Goal: Task Accomplishment & Management: Manage account settings

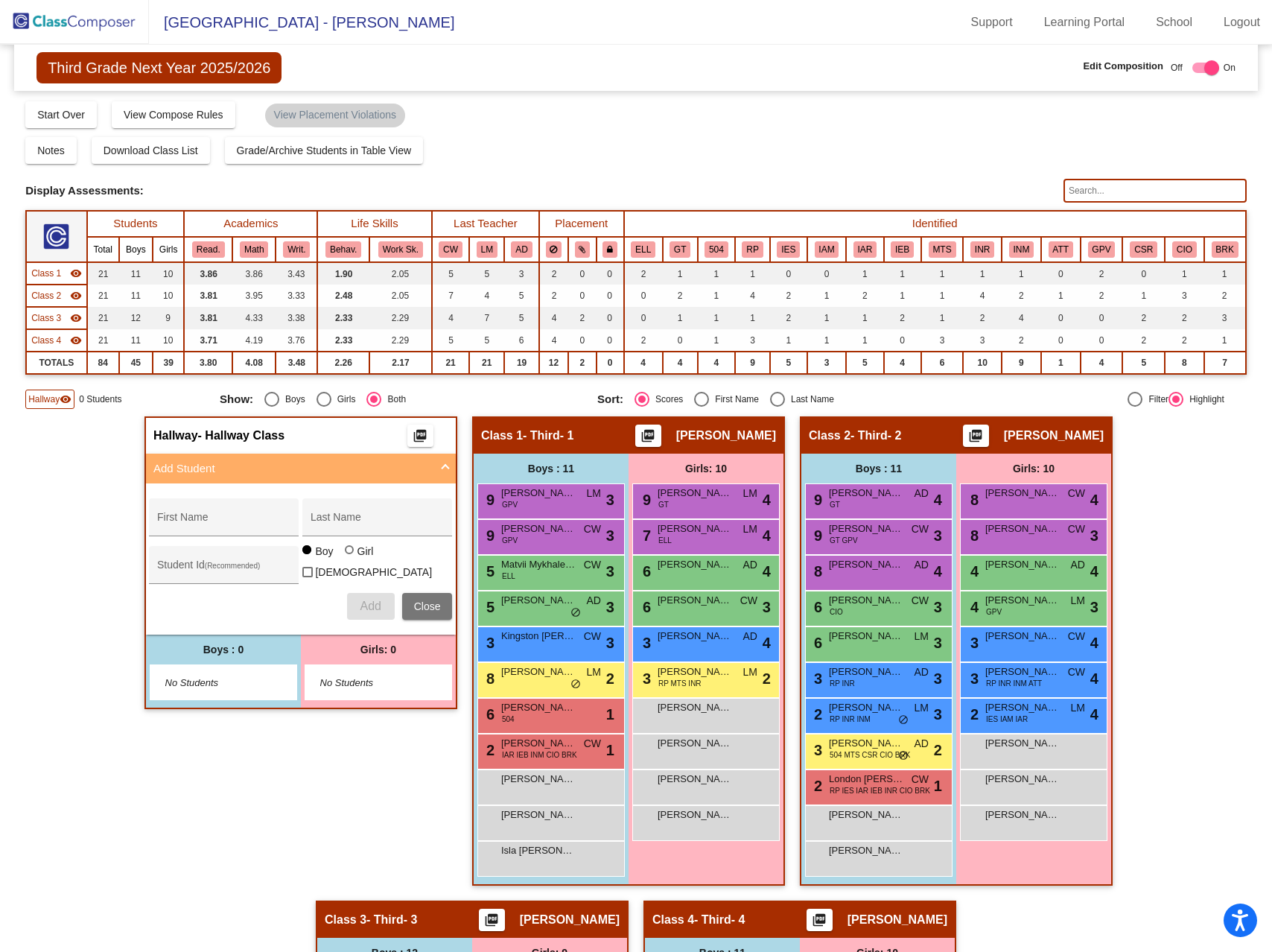
click at [89, 24] on img at bounding box center [74, 22] width 149 height 44
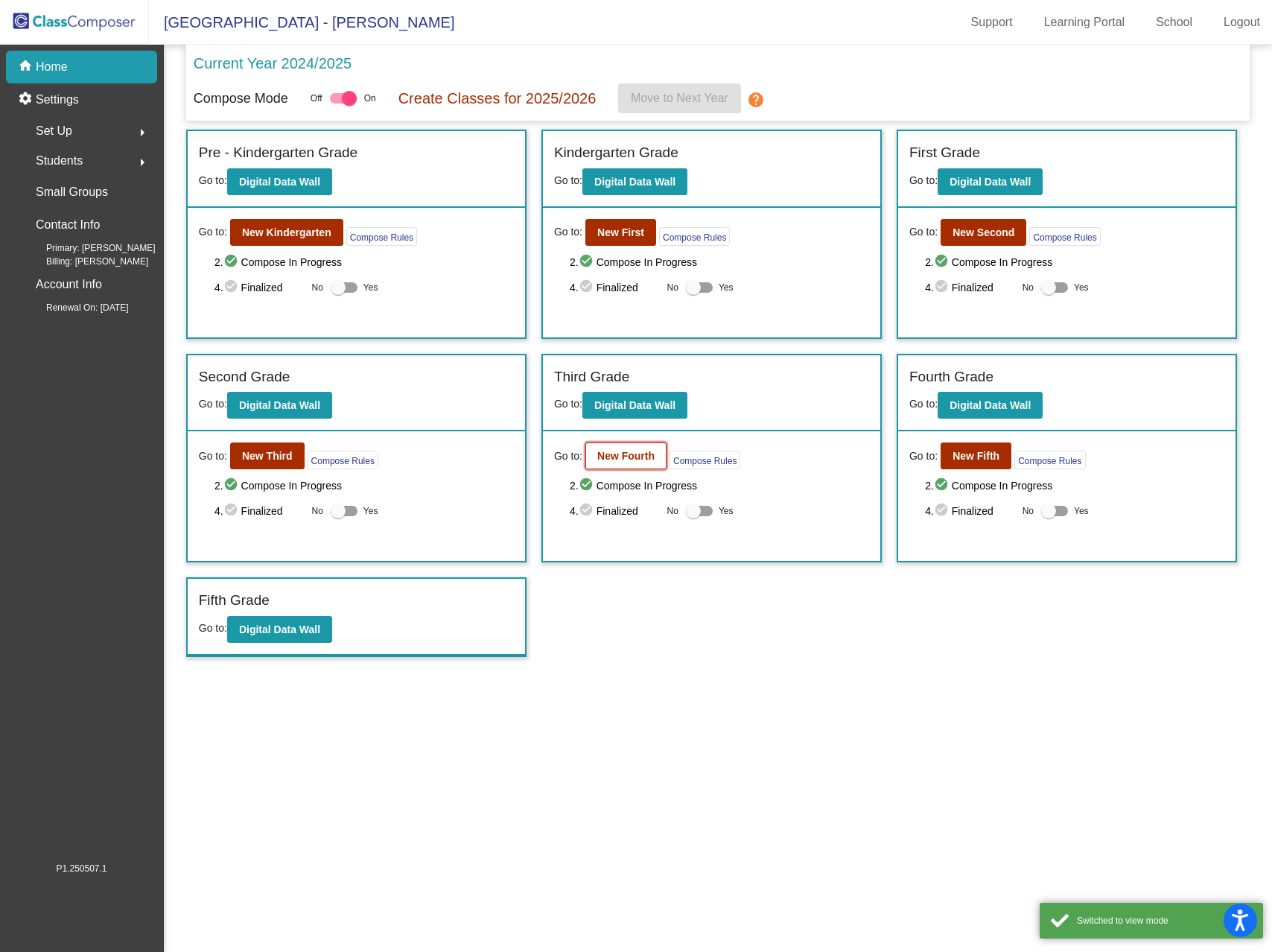
click at [641, 455] on b "New Fourth" at bounding box center [626, 456] width 58 height 12
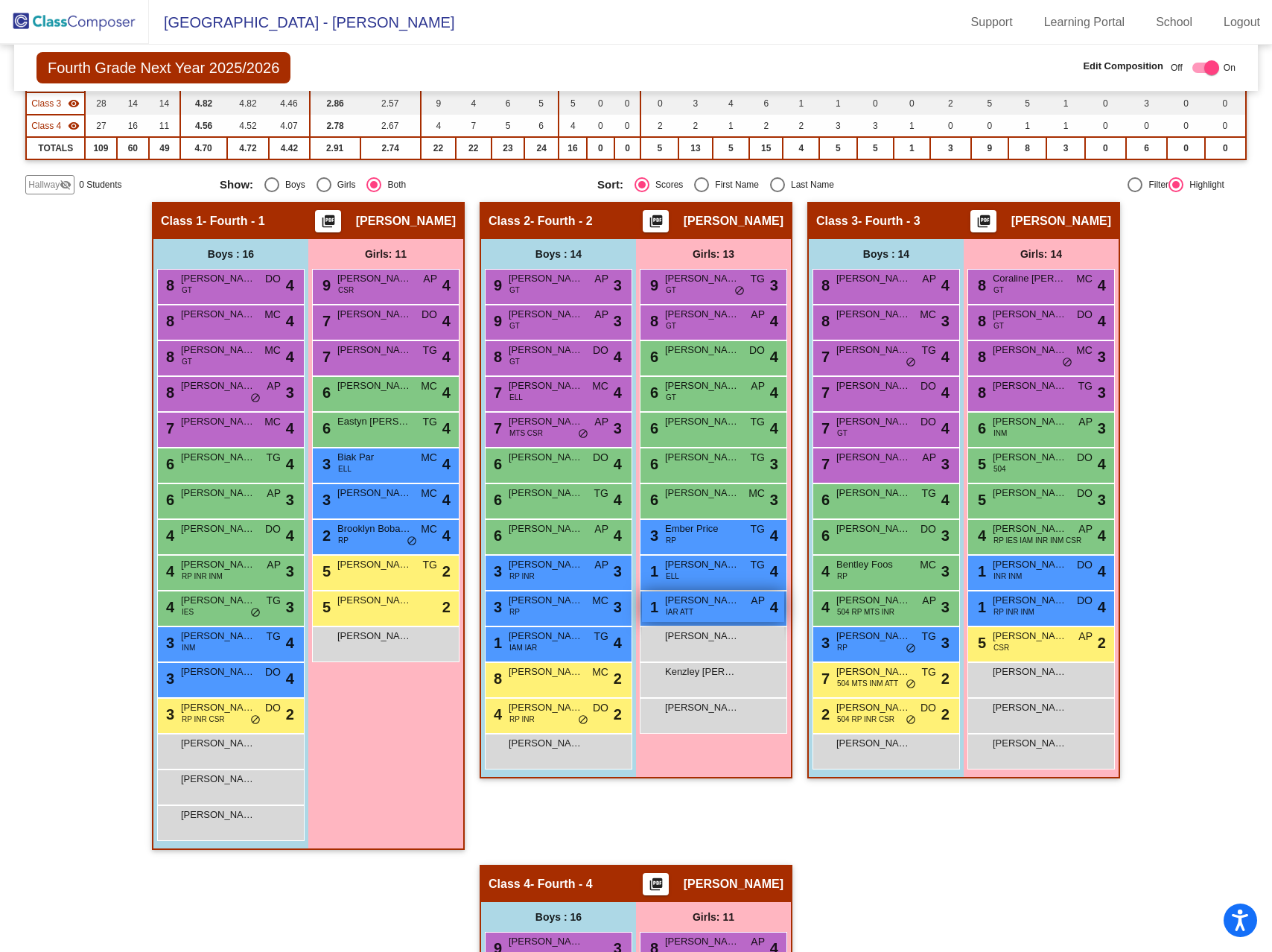
scroll to position [215, 0]
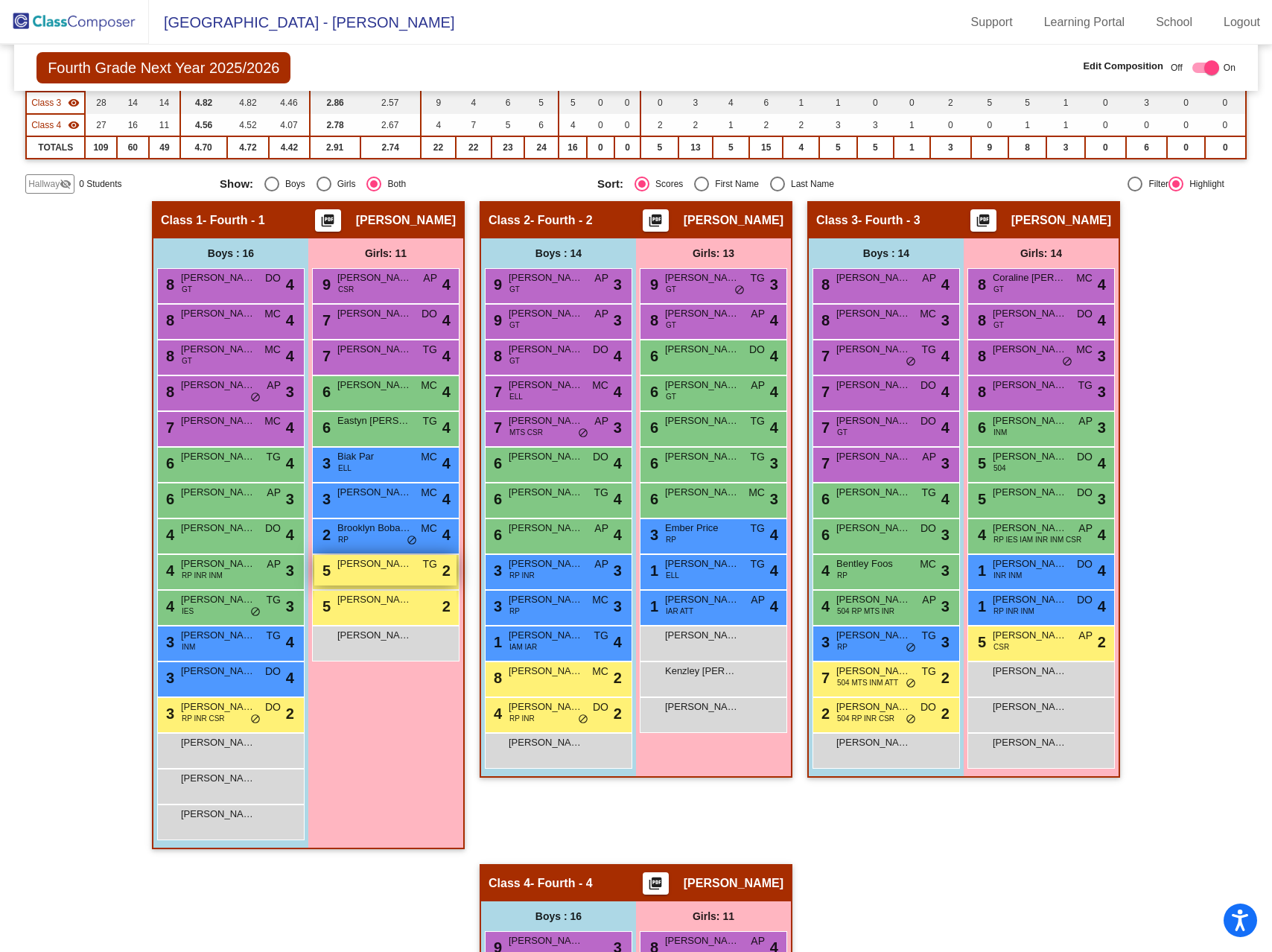
click at [375, 567] on span "[PERSON_NAME]" at bounding box center [374, 564] width 74 height 15
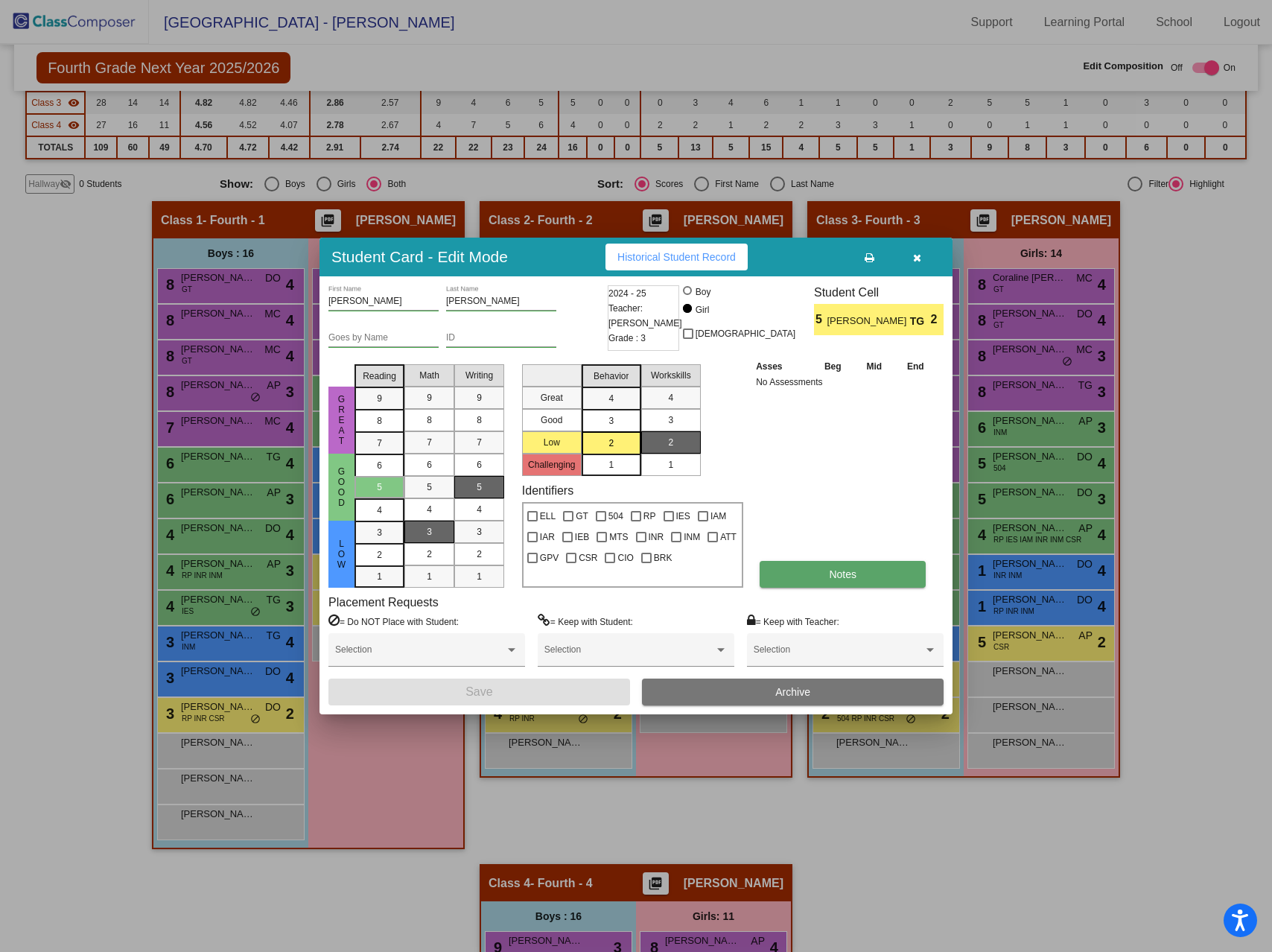
click at [825, 577] on button "Notes" at bounding box center [842, 574] width 166 height 27
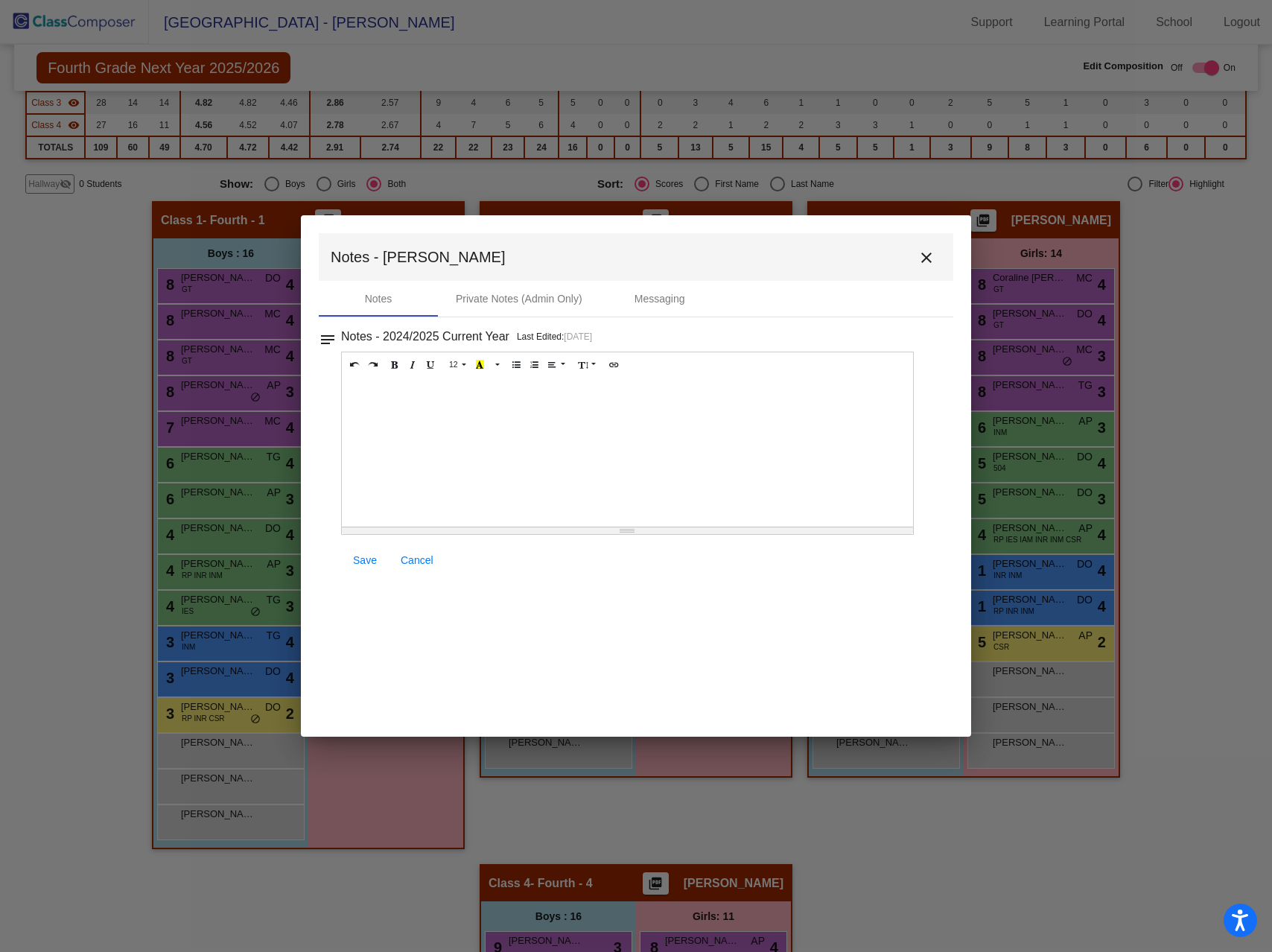
click at [386, 404] on div at bounding box center [628, 451] width 572 height 149
click at [361, 393] on div "MOved to [GEOGRAPHIC_DATA]" at bounding box center [628, 451] width 572 height 149
click at [371, 563] on span "Save" at bounding box center [365, 560] width 24 height 12
click at [926, 257] on mat-icon "close" at bounding box center [926, 257] width 18 height 18
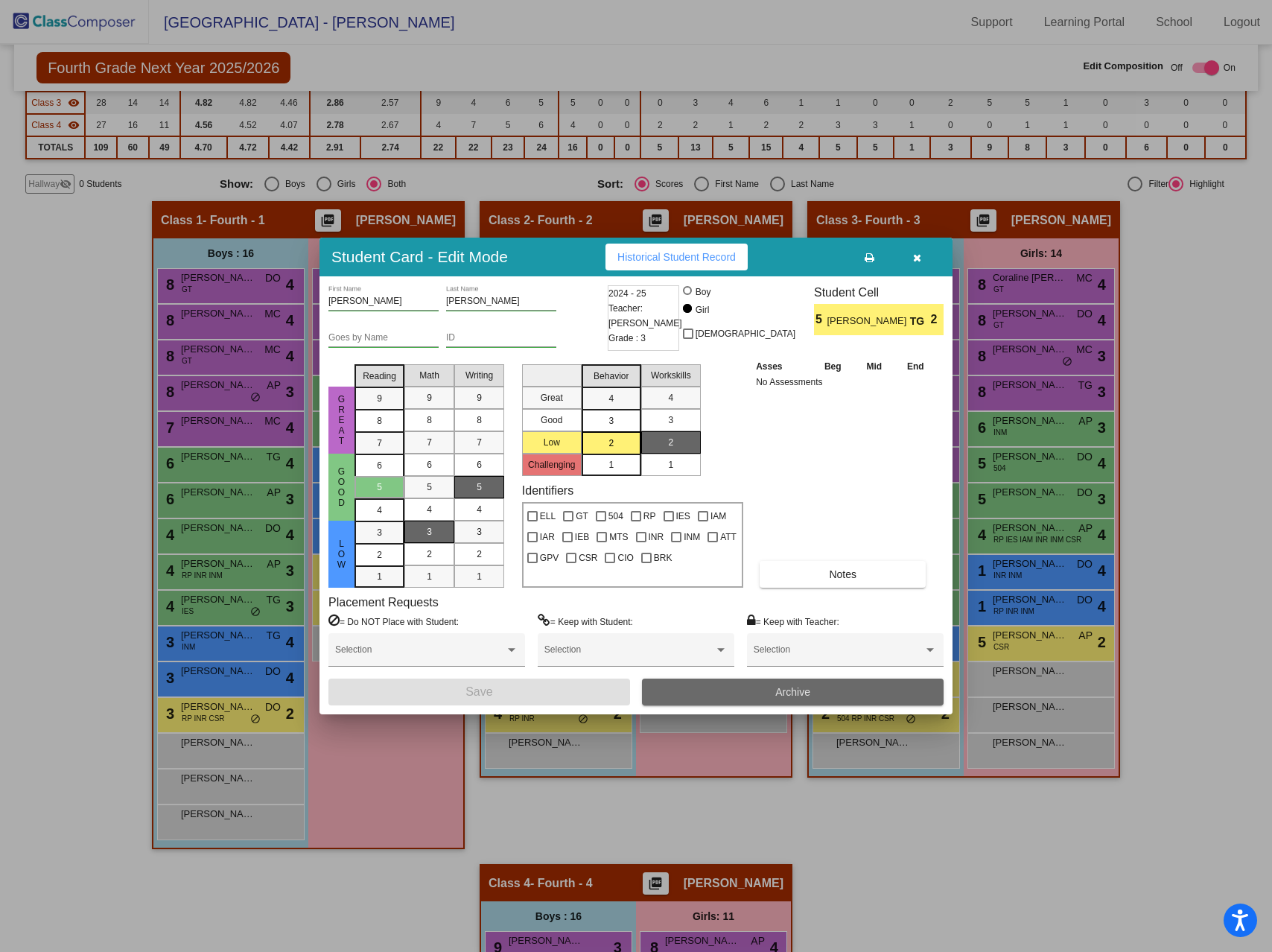
click at [828, 698] on button "Archive" at bounding box center [792, 692] width 301 height 27
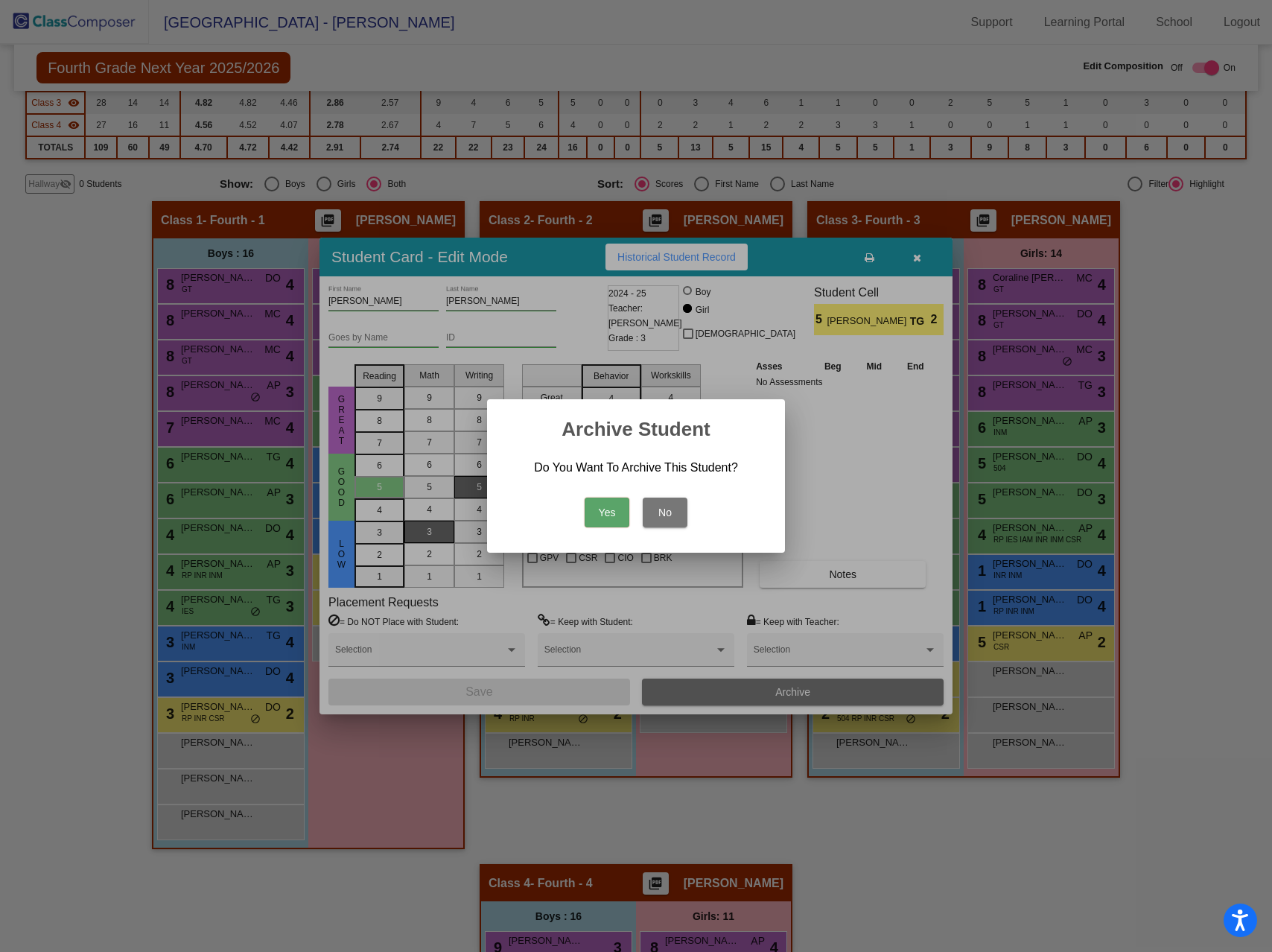
click at [602, 504] on button "Yes" at bounding box center [608, 512] width 45 height 30
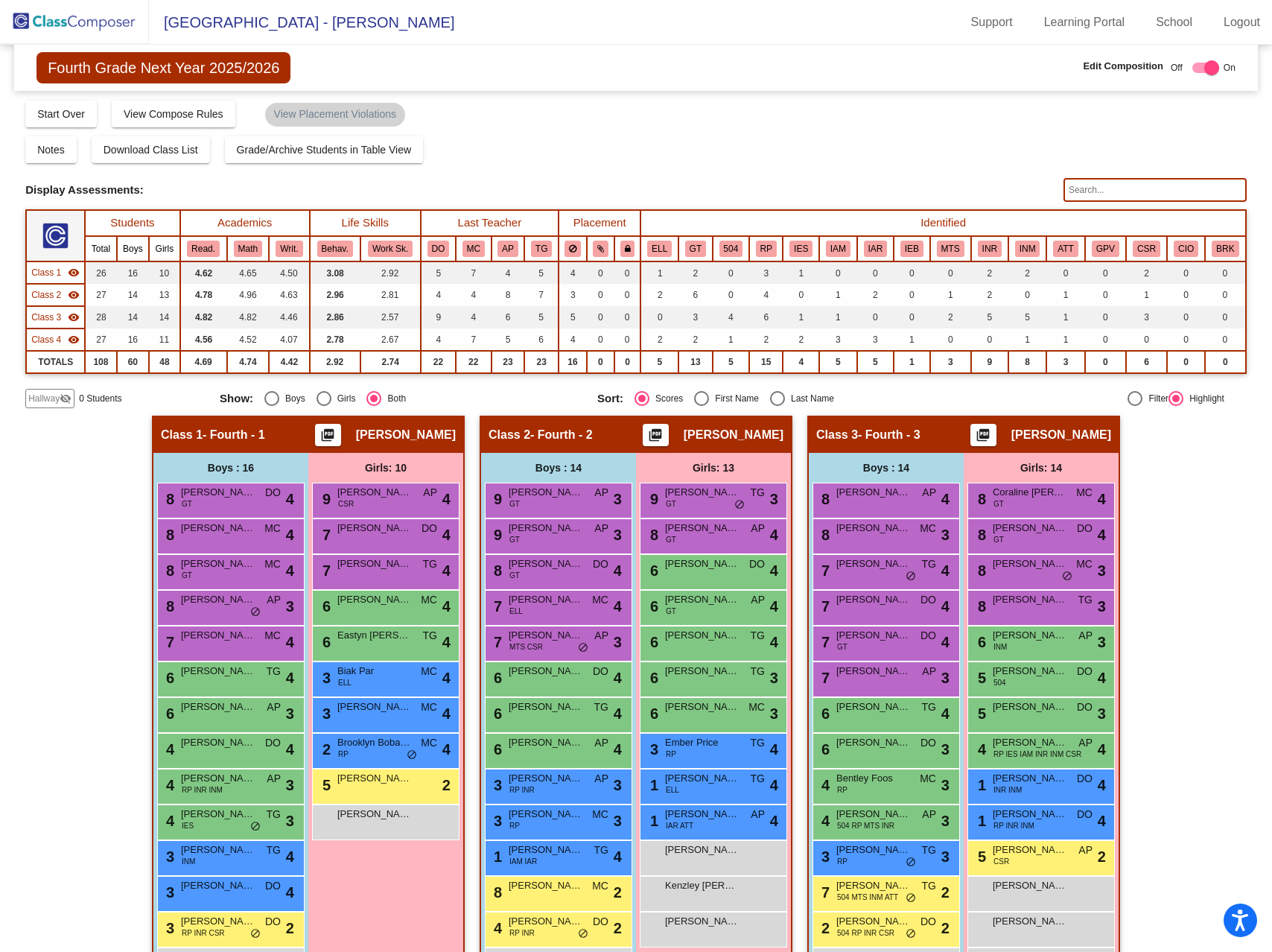
scroll to position [0, 0]
